Goal: Communication & Community: Answer question/provide support

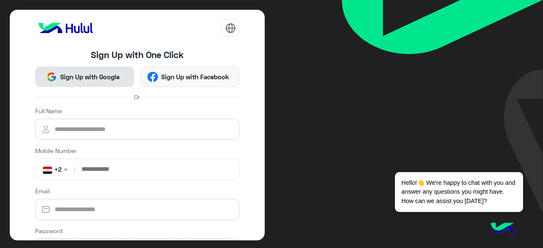
click at [102, 79] on span "Sign Up with Google" at bounding box center [90, 77] width 66 height 10
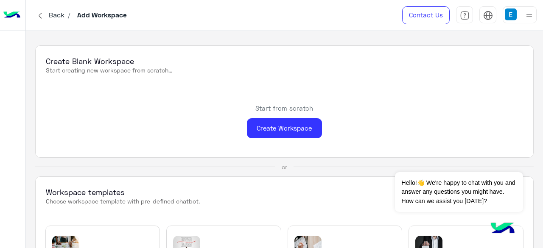
click at [16, 14] on img at bounding box center [11, 15] width 17 height 18
click at [516, 18] on img at bounding box center [511, 14] width 12 height 12
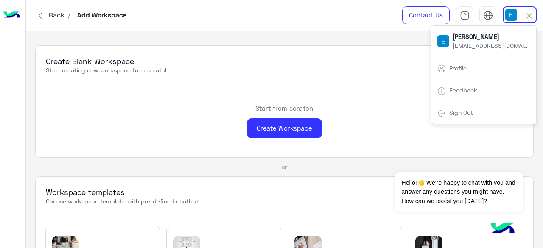
click at [46, 12] on span "Back" at bounding box center [56, 15] width 22 height 8
click at [48, 14] on span "Back" at bounding box center [56, 15] width 22 height 8
click at [17, 14] on img at bounding box center [11, 15] width 17 height 18
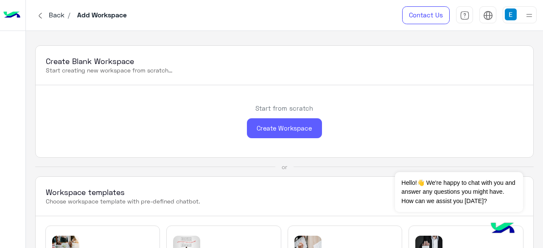
click at [276, 134] on div "Create Workspace" at bounding box center [284, 128] width 75 height 20
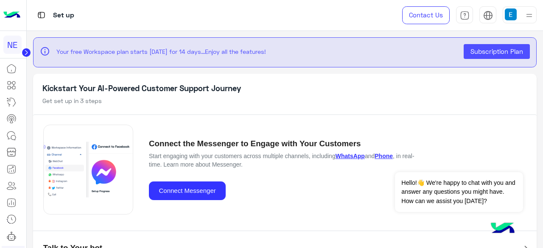
click at [512, 12] on img at bounding box center [511, 14] width 12 height 12
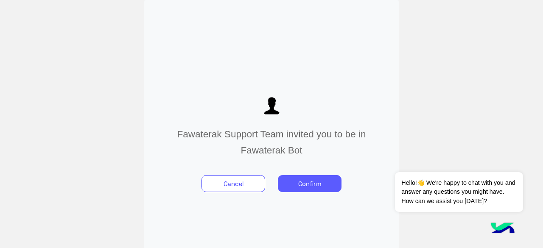
click at [302, 187] on button "Confirm" at bounding box center [310, 183] width 64 height 17
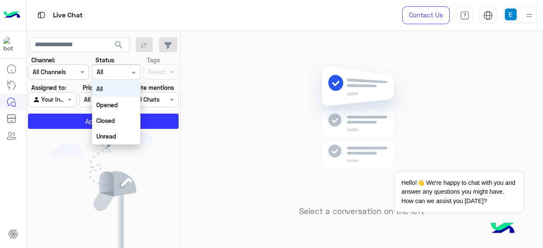
click at [108, 71] on input "text" at bounding box center [107, 72] width 20 height 9
click at [113, 93] on div "All" at bounding box center [116, 89] width 48 height 16
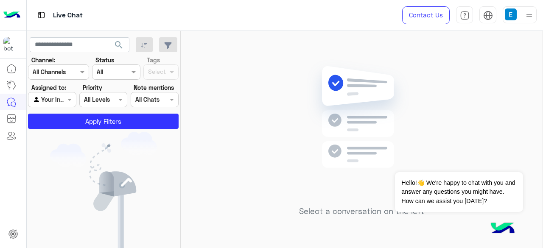
click at [83, 84] on label "Priority" at bounding box center [93, 87] width 20 height 9
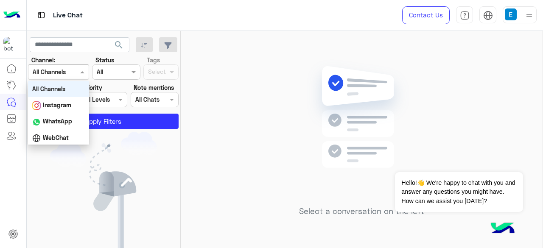
click at [63, 74] on input "text" at bounding box center [48, 72] width 31 height 9
click at [103, 97] on input "text" at bounding box center [94, 100] width 20 height 9
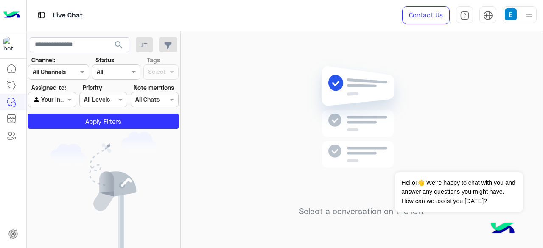
click at [197, 102] on div "Select a conversation on the left" at bounding box center [362, 141] width 362 height 221
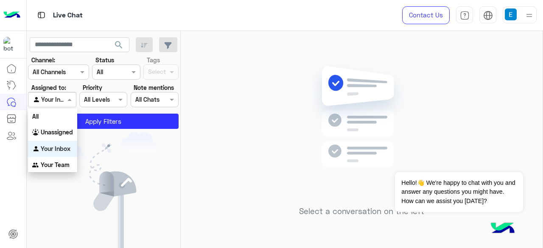
click at [57, 98] on div at bounding box center [51, 100] width 47 height 10
click at [58, 122] on div "All" at bounding box center [52, 117] width 49 height 16
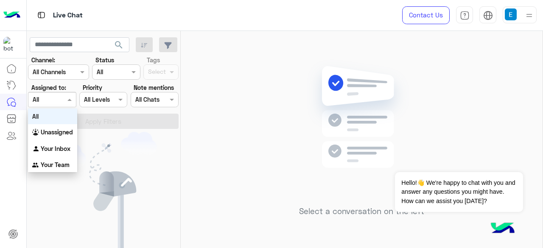
click at [59, 101] on div at bounding box center [51, 100] width 47 height 10
click at [56, 167] on b "Your Team" at bounding box center [55, 164] width 29 height 7
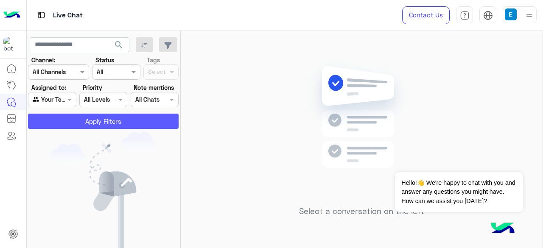
click at [79, 122] on button "Apply Filters" at bounding box center [103, 121] width 151 height 15
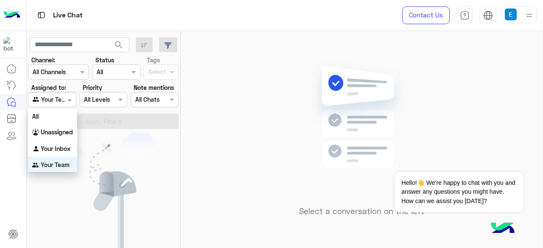
click at [61, 101] on div at bounding box center [51, 100] width 47 height 10
click at [60, 118] on div "All" at bounding box center [52, 116] width 49 height 16
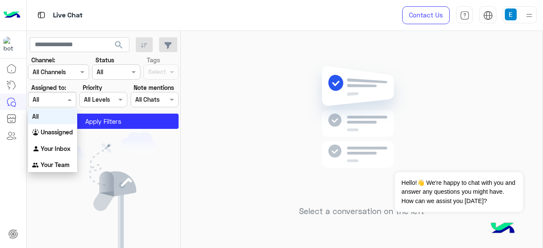
click at [55, 106] on div "Agent Filter All" at bounding box center [52, 99] width 48 height 15
click at [57, 115] on div "All" at bounding box center [52, 117] width 49 height 16
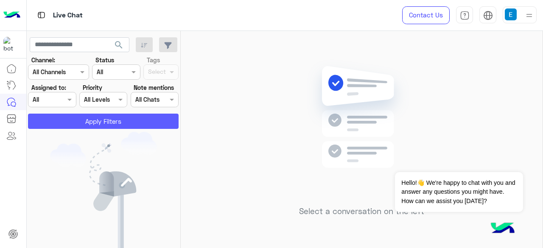
click at [93, 124] on button "Apply Filters" at bounding box center [103, 121] width 151 height 15
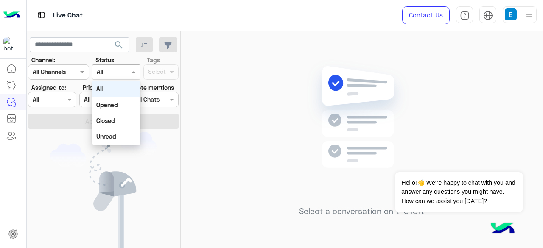
click at [106, 76] on input "text" at bounding box center [107, 72] width 20 height 9
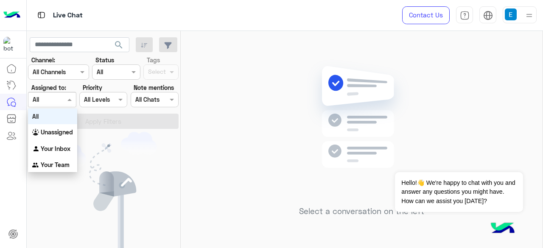
click at [59, 104] on div "Agent Filter All" at bounding box center [46, 99] width 37 height 9
click at [59, 118] on div "All" at bounding box center [52, 117] width 49 height 16
click at [57, 106] on div "Agent Filter All" at bounding box center [52, 99] width 48 height 15
click at [70, 162] on div "Your Team" at bounding box center [52, 165] width 49 height 17
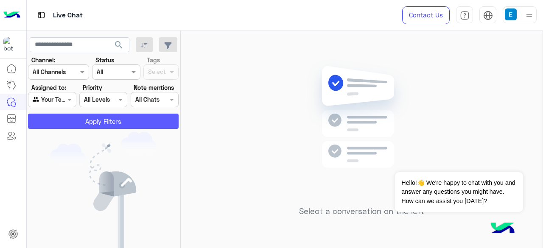
click at [82, 118] on button "Apply Filters" at bounding box center [103, 121] width 151 height 15
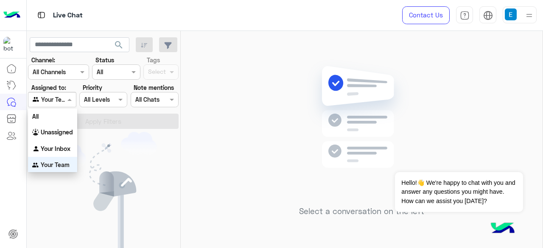
click at [50, 103] on input "text" at bounding box center [43, 100] width 20 height 9
click at [51, 110] on div "All" at bounding box center [52, 116] width 49 height 16
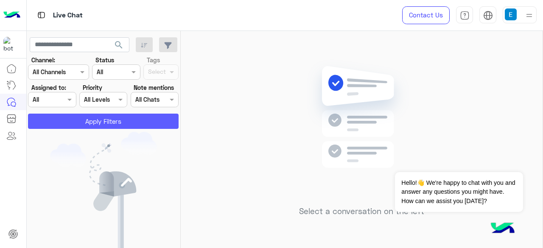
click at [58, 123] on button "Apply Filters" at bounding box center [103, 121] width 151 height 15
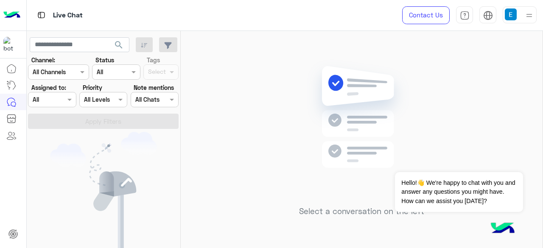
click at [239, 96] on div "Select a conversation on the left" at bounding box center [362, 141] width 362 height 221
click at [11, 44] on img at bounding box center [10, 44] width 15 height 15
click at [12, 9] on img at bounding box center [11, 15] width 17 height 18
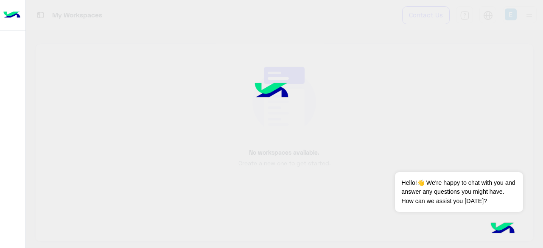
click at [11, 67] on div at bounding box center [12, 136] width 25 height 207
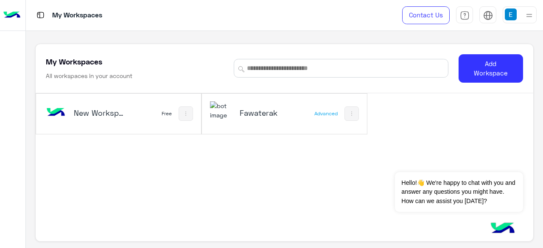
click at [253, 113] on h5 "Fawaterak" at bounding box center [266, 113] width 53 height 10
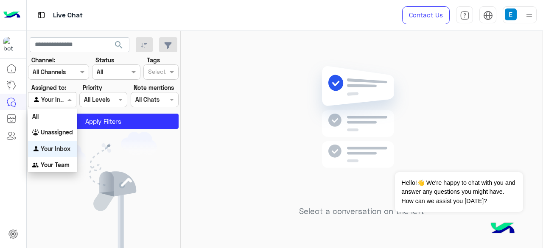
click at [60, 101] on div at bounding box center [51, 100] width 47 height 10
click at [52, 130] on b "Unassigned" at bounding box center [57, 132] width 32 height 7
click at [66, 101] on span at bounding box center [70, 99] width 11 height 9
click at [51, 117] on div "All" at bounding box center [52, 117] width 49 height 16
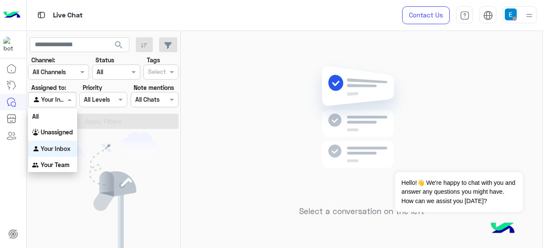
click at [50, 100] on input "text" at bounding box center [43, 100] width 20 height 9
click at [51, 119] on div "All" at bounding box center [52, 117] width 49 height 16
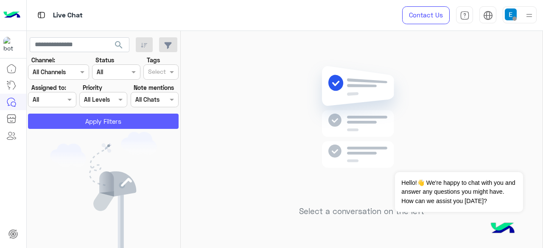
click at [75, 123] on button "Apply Filters" at bounding box center [103, 121] width 151 height 15
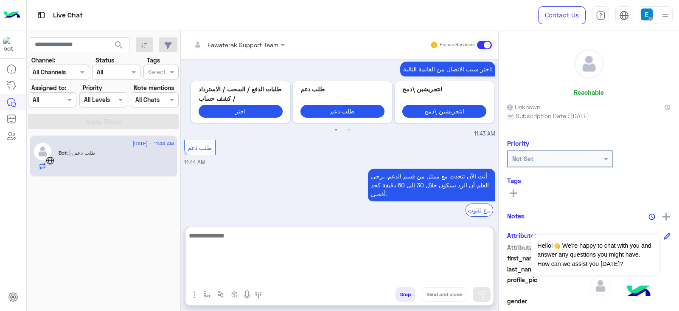
scroll to position [219, 0]
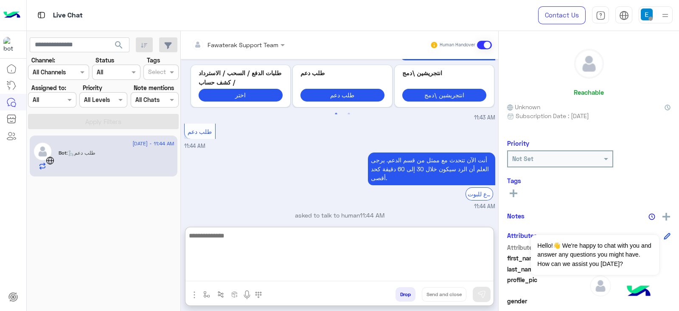
click at [248, 248] on textarea at bounding box center [340, 255] width 308 height 51
type textarea "*"
type textarea "****"
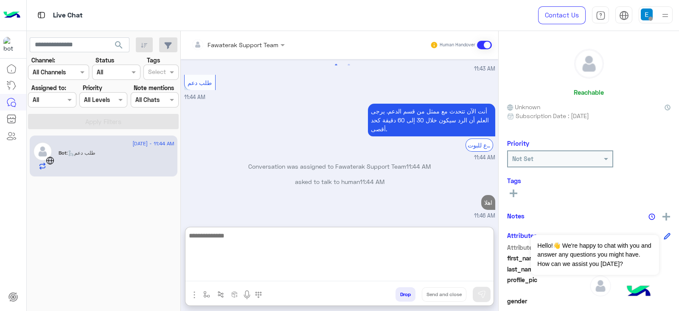
click at [275, 248] on textarea at bounding box center [340, 255] width 308 height 51
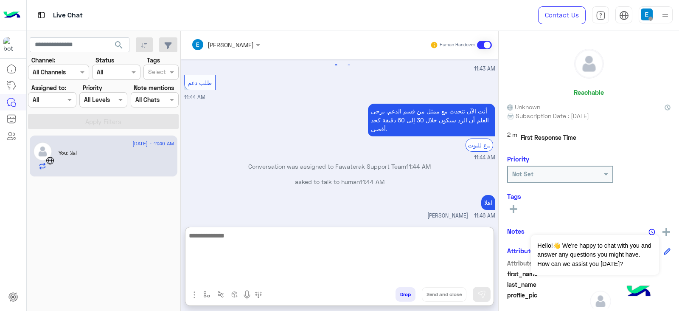
scroll to position [283, 0]
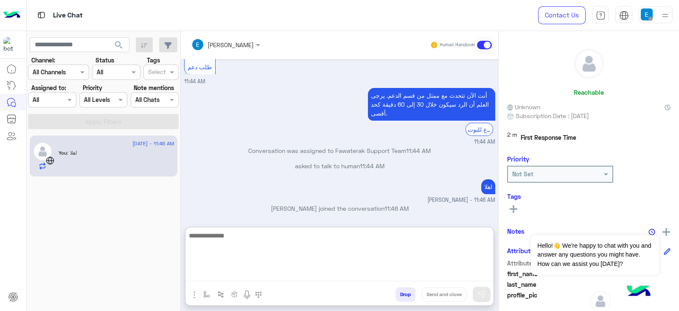
click at [277, 243] on textarea at bounding box center [340, 255] width 308 height 51
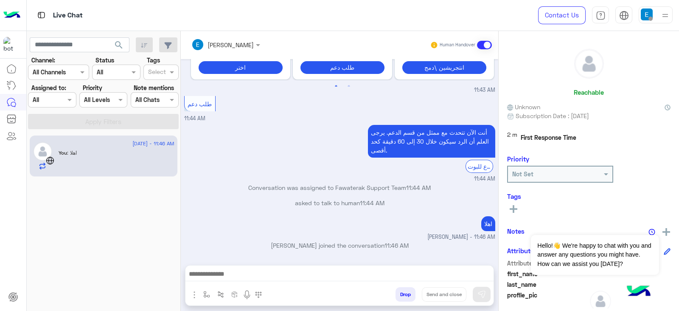
click at [406, 248] on button "Drop" at bounding box center [406, 294] width 20 height 14
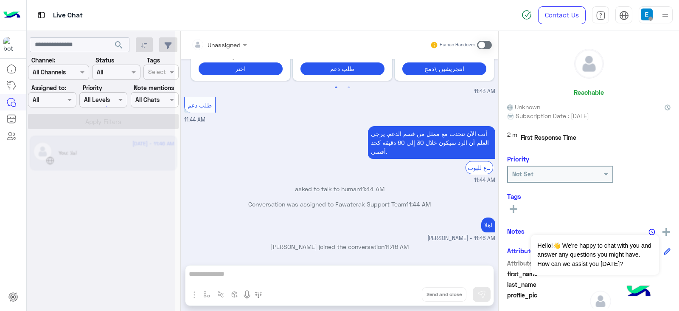
scroll to position [261, 0]
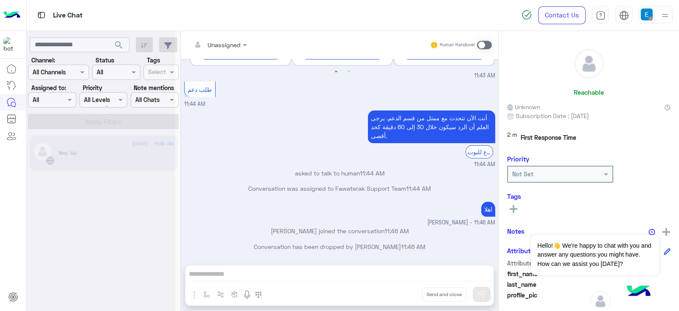
click at [406, 248] on div "Unassigned Human Handover Sep 10, 2025 اللغة العربية 11:43 AM 👤 من فضلك اختر هل…" at bounding box center [340, 172] width 318 height 283
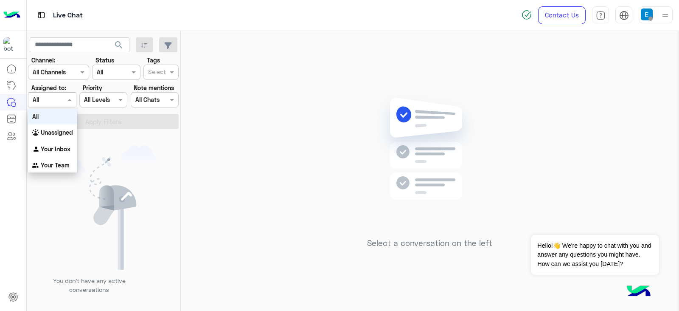
click at [48, 101] on input "text" at bounding box center [43, 100] width 20 height 9
click at [48, 118] on div "All" at bounding box center [52, 117] width 49 height 16
click at [48, 102] on input "text" at bounding box center [43, 100] width 20 height 9
click at [50, 149] on b "Your Inbox" at bounding box center [56, 148] width 30 height 7
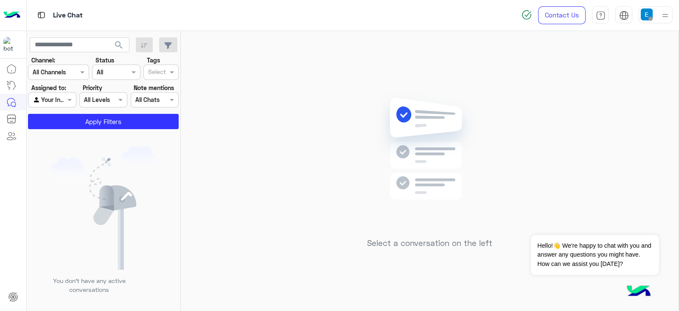
click at [55, 113] on section "Channel: Channel All Channels Status Channel All Tags Select Assigned to: Agent…" at bounding box center [103, 92] width 141 height 73
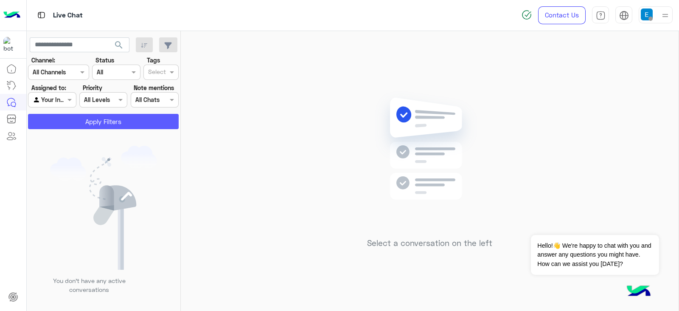
click at [56, 115] on button "Apply Filters" at bounding box center [103, 121] width 151 height 15
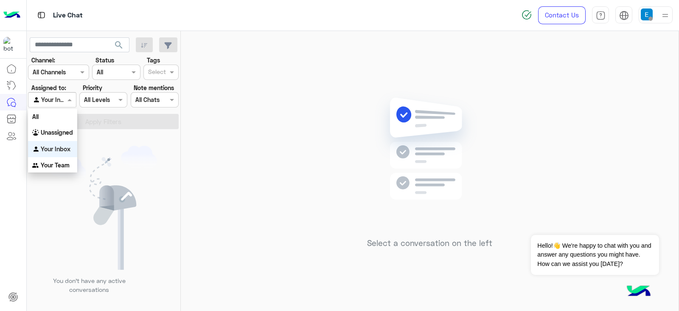
click at [48, 98] on input "text" at bounding box center [43, 100] width 20 height 9
click at [48, 121] on div "All" at bounding box center [52, 117] width 49 height 16
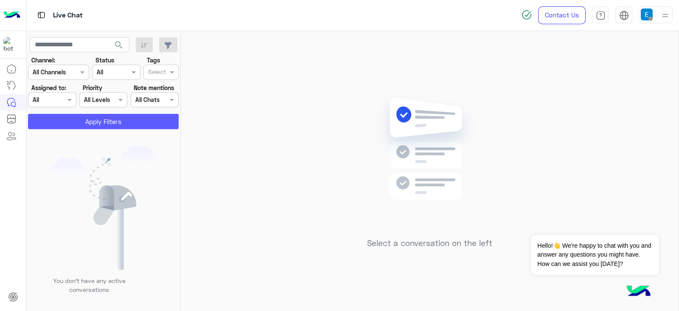
click at [130, 120] on button "Apply Filters" at bounding box center [103, 121] width 151 height 15
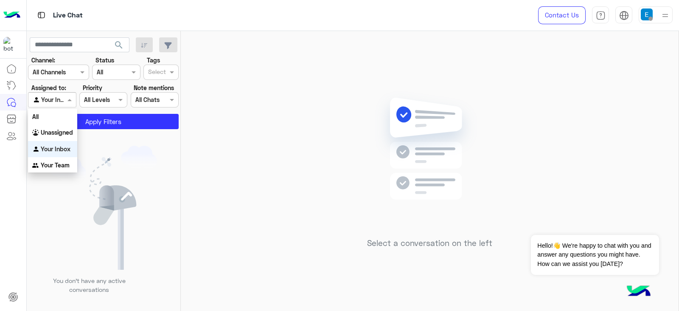
click at [56, 101] on div at bounding box center [51, 100] width 47 height 10
click at [55, 116] on div "All" at bounding box center [52, 117] width 49 height 16
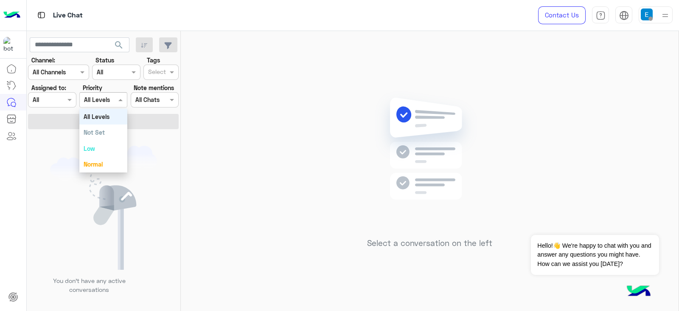
click at [112, 103] on div at bounding box center [103, 100] width 47 height 10
click at [107, 117] on b "All Levels" at bounding box center [97, 116] width 26 height 7
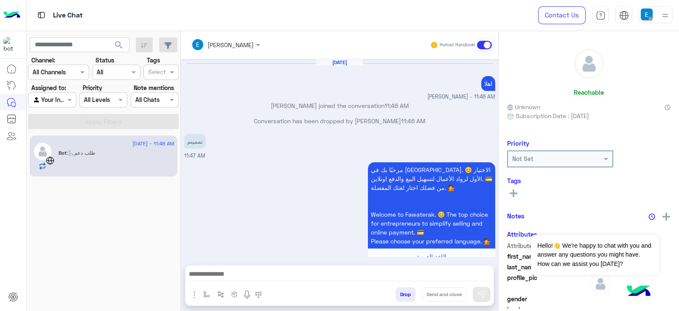
scroll to position [570, 0]
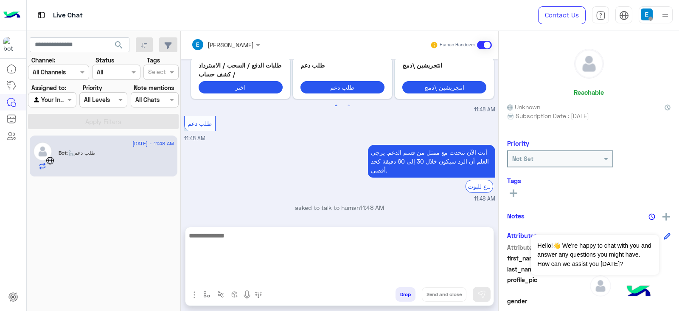
click at [293, 270] on textarea at bounding box center [340, 255] width 308 height 51
type textarea "***"
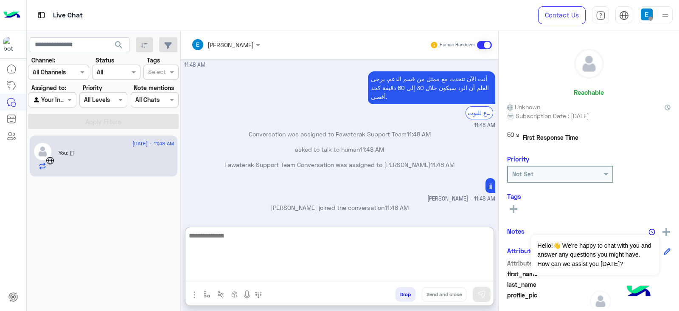
scroll to position [651, 0]
click at [225, 256] on textarea at bounding box center [340, 255] width 308 height 51
click at [236, 258] on textarea at bounding box center [340, 255] width 308 height 51
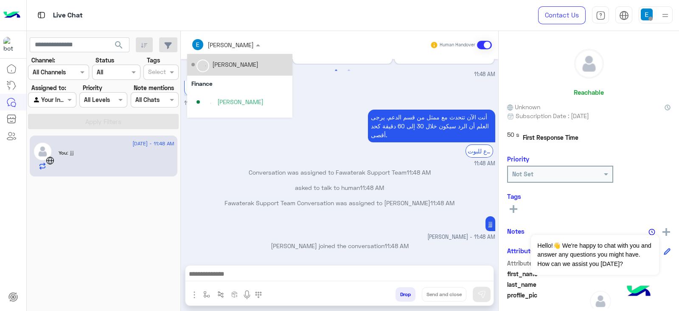
scroll to position [613, 0]
click at [230, 41] on div at bounding box center [225, 44] width 77 height 10
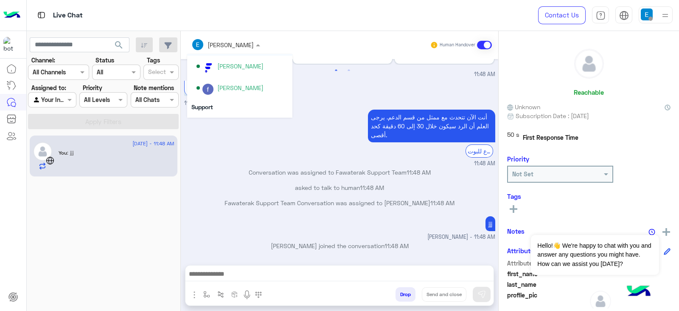
scroll to position [58, 0]
click at [327, 84] on div "طلب دعم 11:48 AM" at bounding box center [339, 93] width 311 height 29
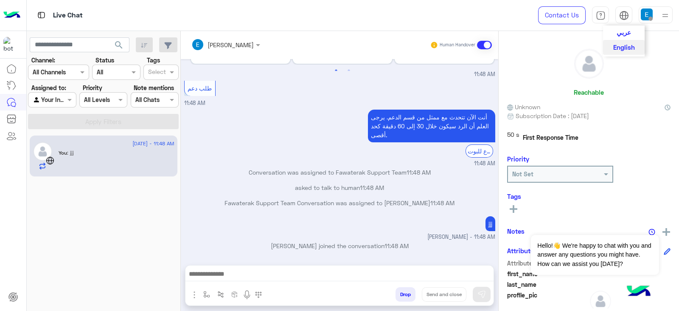
click at [621, 31] on span "عربي" at bounding box center [624, 32] width 14 height 8
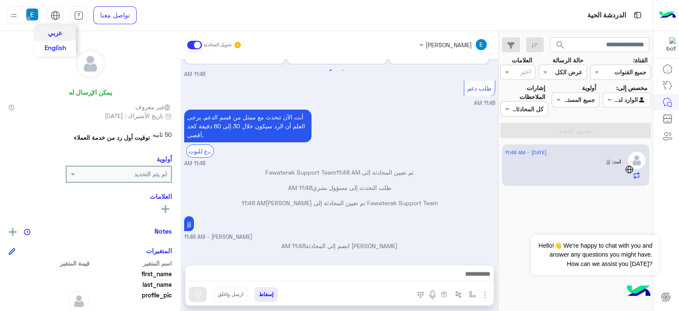
click at [61, 49] on span "English" at bounding box center [56, 48] width 22 height 8
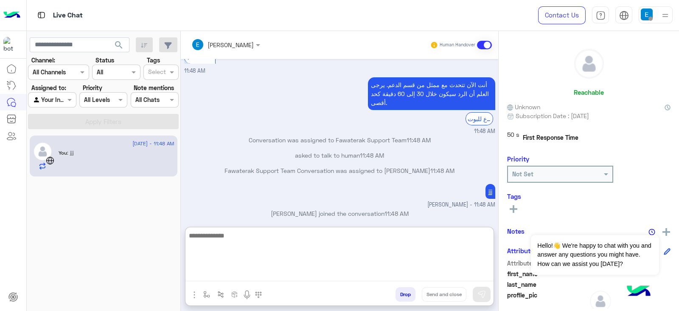
click at [256, 272] on textarea at bounding box center [340, 255] width 308 height 51
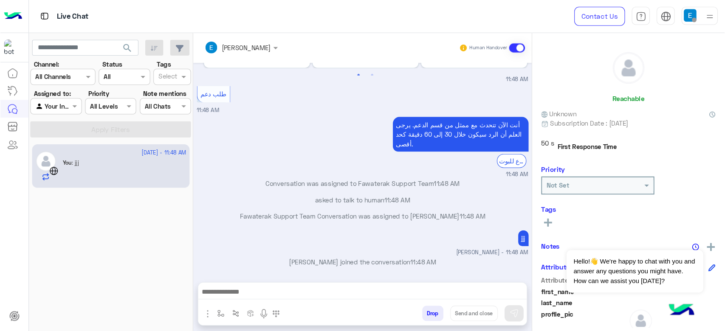
scroll to position [613, 0]
click at [150, 152] on div "You : jjj" at bounding box center [117, 159] width 116 height 21
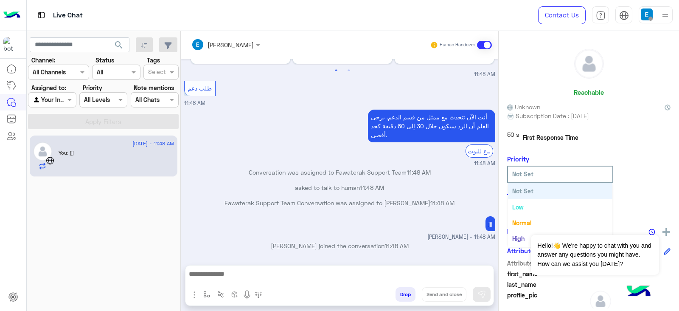
click at [577, 176] on input "text" at bounding box center [547, 173] width 71 height 9
click at [639, 141] on div "50 s First Response Time" at bounding box center [588, 137] width 163 height 15
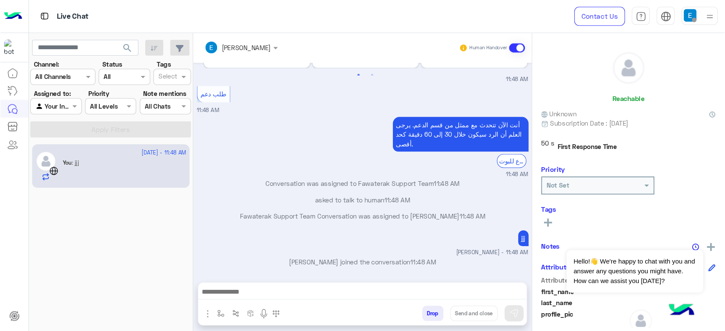
scroll to position [592, 0]
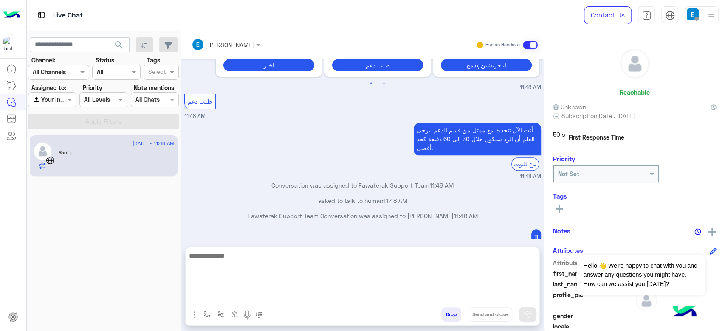
click at [351, 294] on textarea at bounding box center [363, 275] width 354 height 51
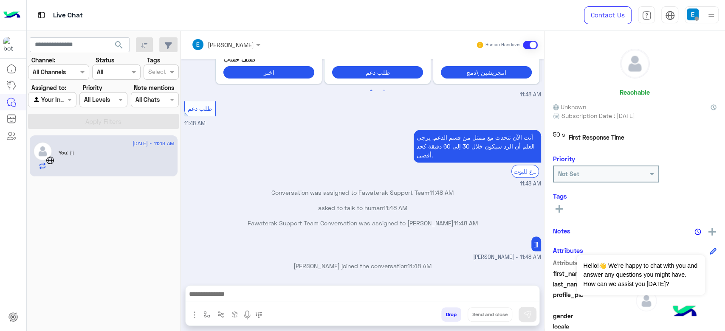
click at [452, 310] on button "Drop" at bounding box center [451, 314] width 20 height 14
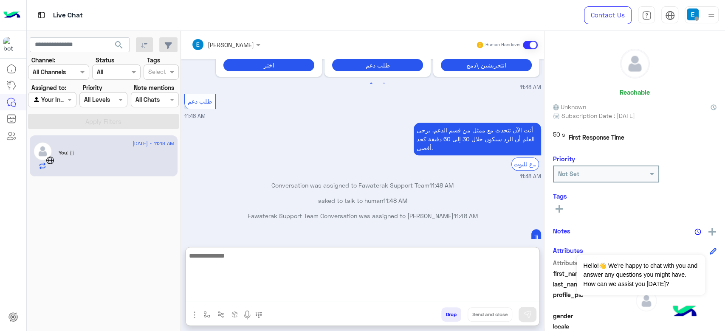
click at [391, 292] on textarea at bounding box center [363, 275] width 354 height 51
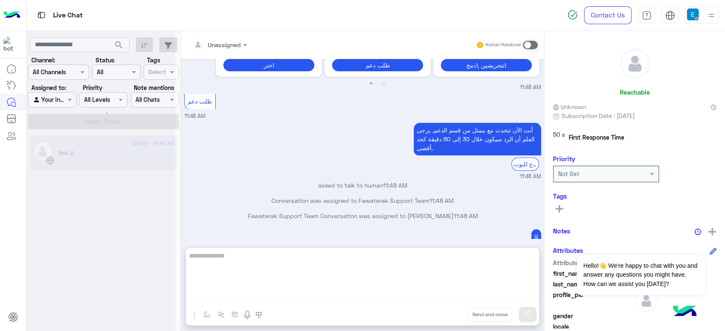
scroll to position [646, 0]
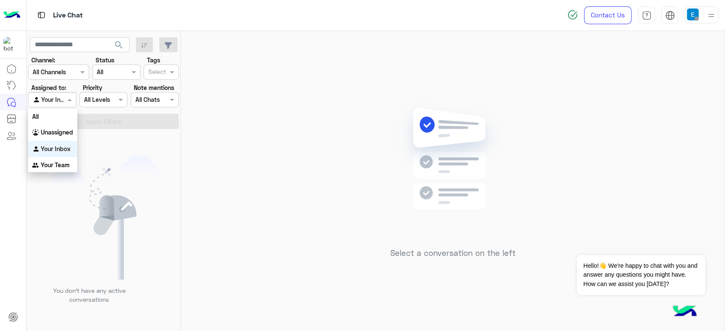
click at [53, 103] on div at bounding box center [51, 100] width 47 height 10
click at [52, 117] on div "All" at bounding box center [52, 117] width 49 height 16
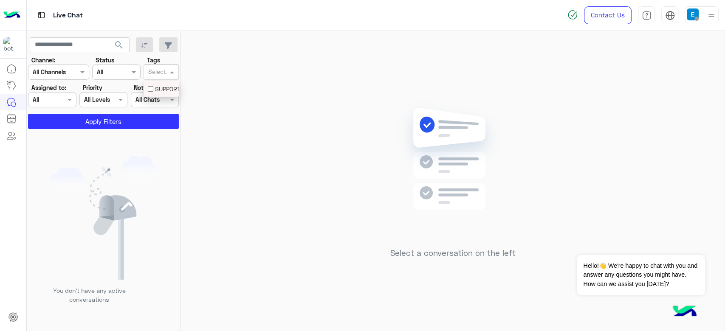
click at [159, 72] on input "text" at bounding box center [157, 72] width 18 height 9
click at [120, 125] on button "Apply Filters" at bounding box center [103, 121] width 151 height 15
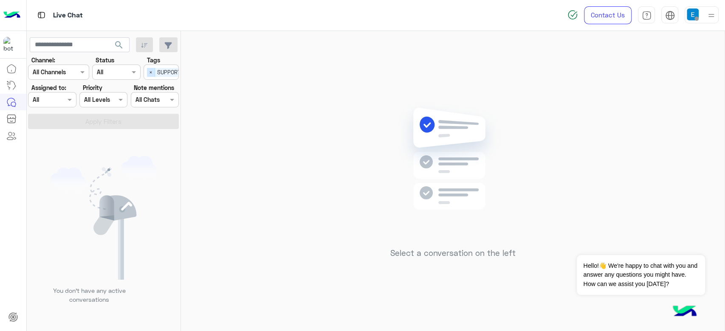
click at [152, 72] on span "×" at bounding box center [151, 72] width 8 height 9
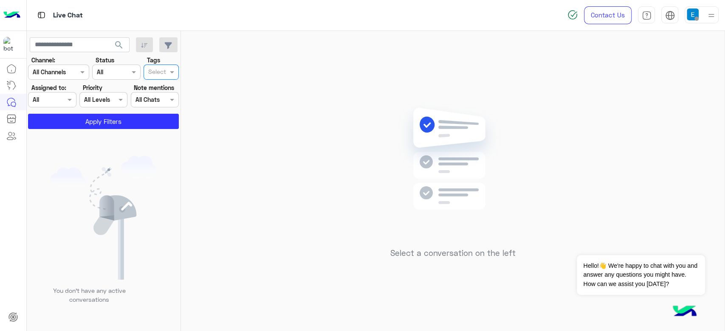
scroll to position [0, 0]
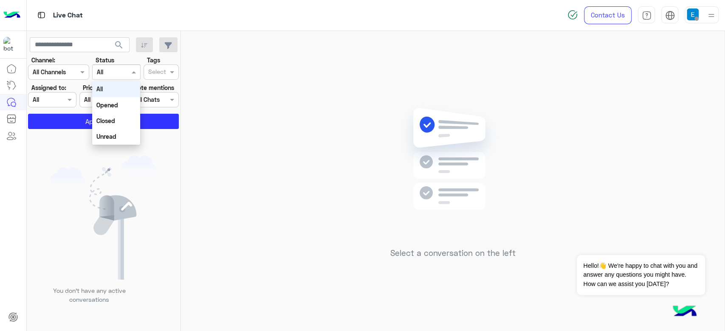
click at [112, 71] on input "text" at bounding box center [107, 72] width 20 height 9
click at [122, 115] on div "Closed" at bounding box center [116, 121] width 48 height 16
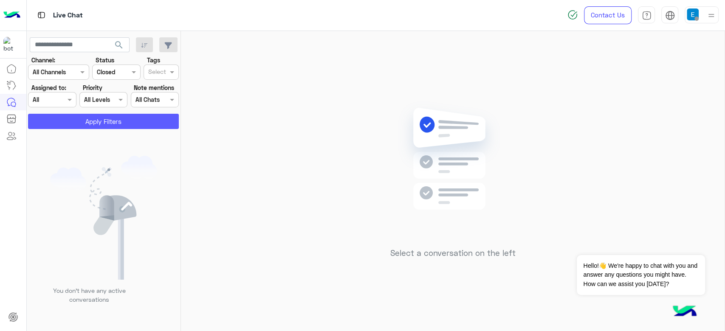
click at [106, 123] on button "Apply Filters" at bounding box center [103, 121] width 151 height 15
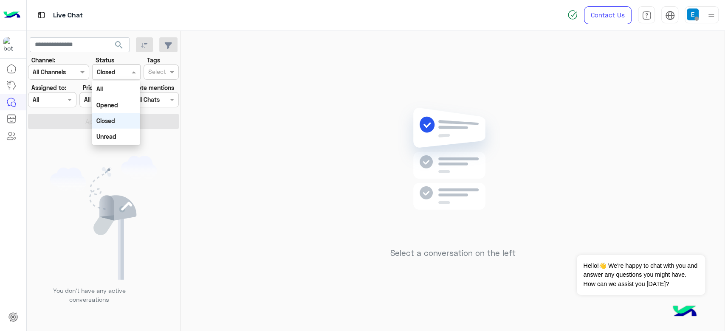
click at [105, 74] on input "text" at bounding box center [107, 72] width 20 height 9
click at [107, 87] on div "All" at bounding box center [116, 89] width 48 height 16
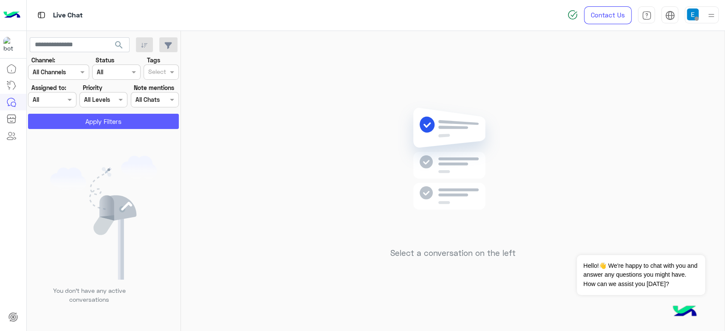
click at [79, 118] on button "Apply Filters" at bounding box center [103, 121] width 151 height 15
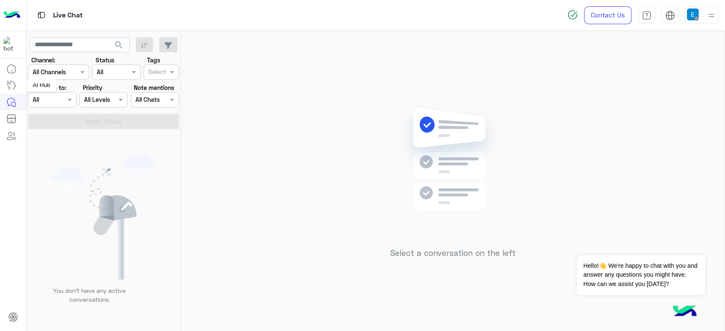
click at [10, 79] on link at bounding box center [11, 85] width 23 height 17
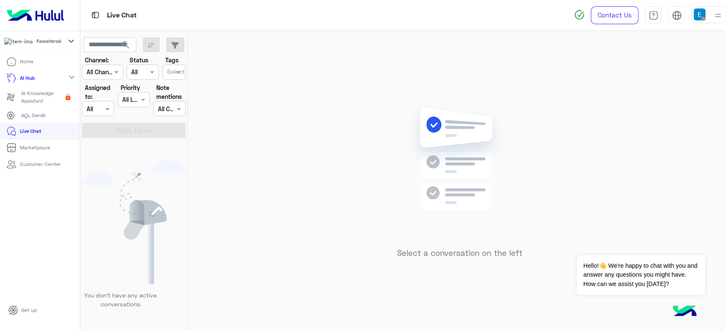
click at [42, 96] on p "AI Knowledge Assistant" at bounding box center [41, 97] width 41 height 15
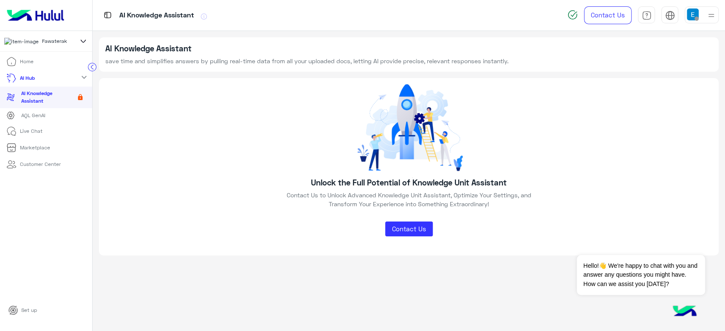
click at [24, 70] on link "Home" at bounding box center [20, 61] width 40 height 17
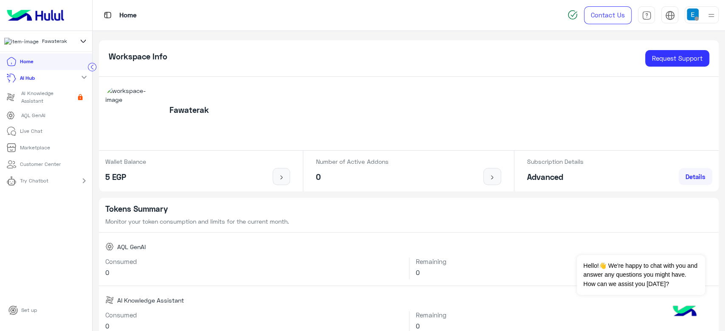
click at [31, 168] on p "Customer Center" at bounding box center [40, 164] width 41 height 8
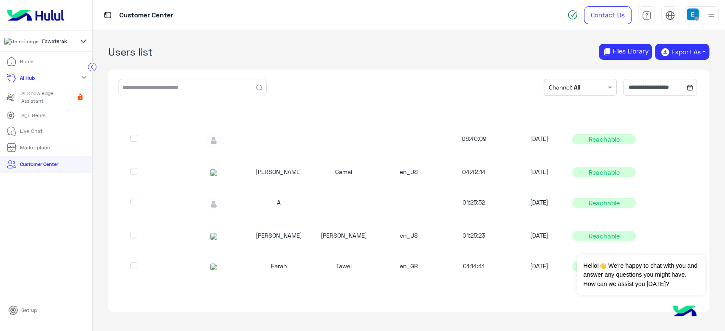
scroll to position [116, 0]
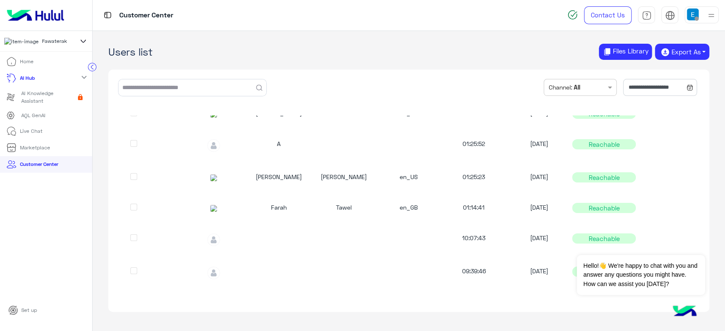
click at [54, 62] on li "Home" at bounding box center [46, 61] width 92 height 17
click at [34, 131] on p "Live Chat" at bounding box center [31, 131] width 22 height 8
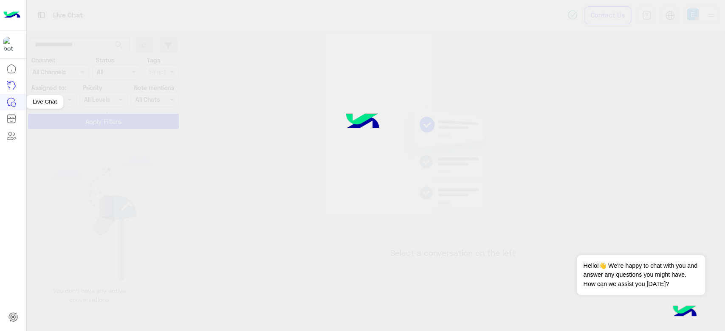
click at [7, 96] on link at bounding box center [11, 102] width 23 height 17
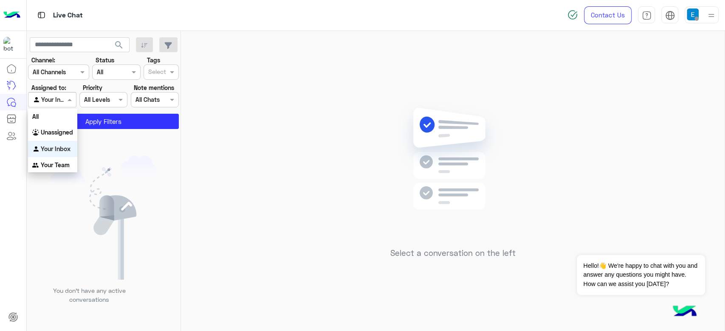
click at [59, 96] on div at bounding box center [51, 100] width 47 height 10
click at [59, 114] on div "All" at bounding box center [52, 117] width 49 height 16
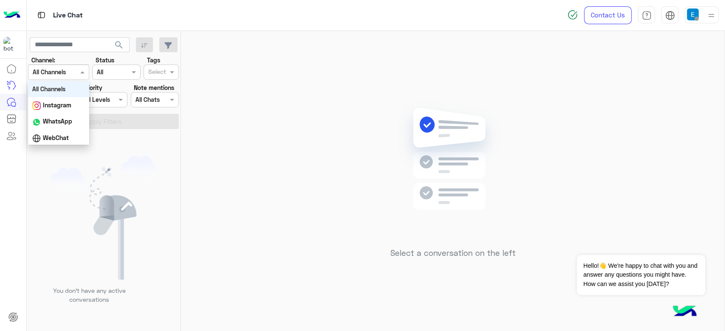
click at [56, 68] on input "text" at bounding box center [48, 72] width 31 height 9
click at [141, 175] on img at bounding box center [103, 218] width 107 height 124
click at [679, 107] on div "Select a conversation on the left" at bounding box center [452, 183] width 543 height 304
